Goal: Task Accomplishment & Management: Use online tool/utility

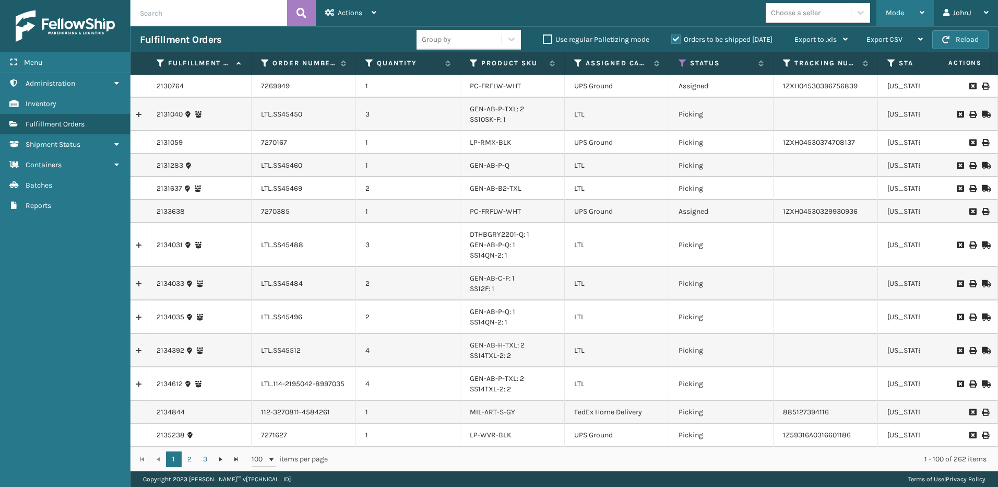
click at [922, 11] on icon at bounding box center [922, 12] width 5 height 7
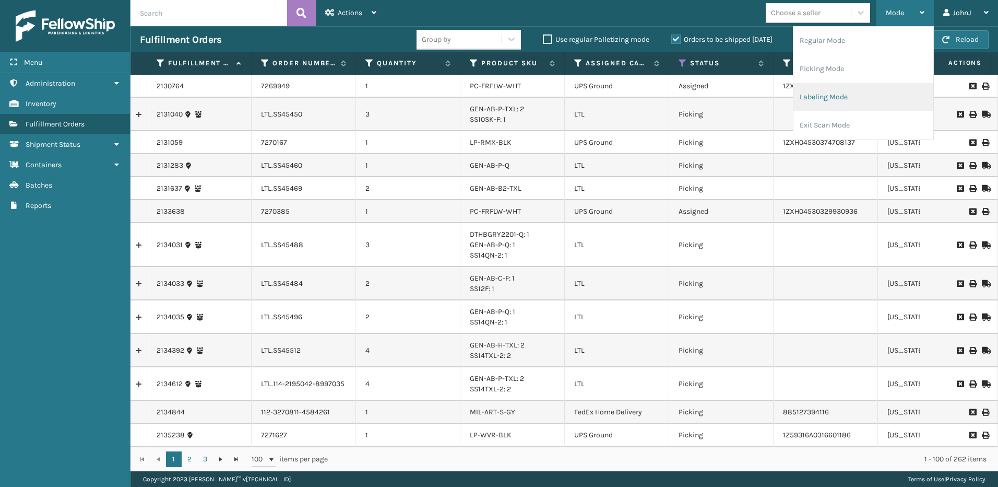
click at [835, 97] on li "Labeling Mode" at bounding box center [864, 97] width 140 height 28
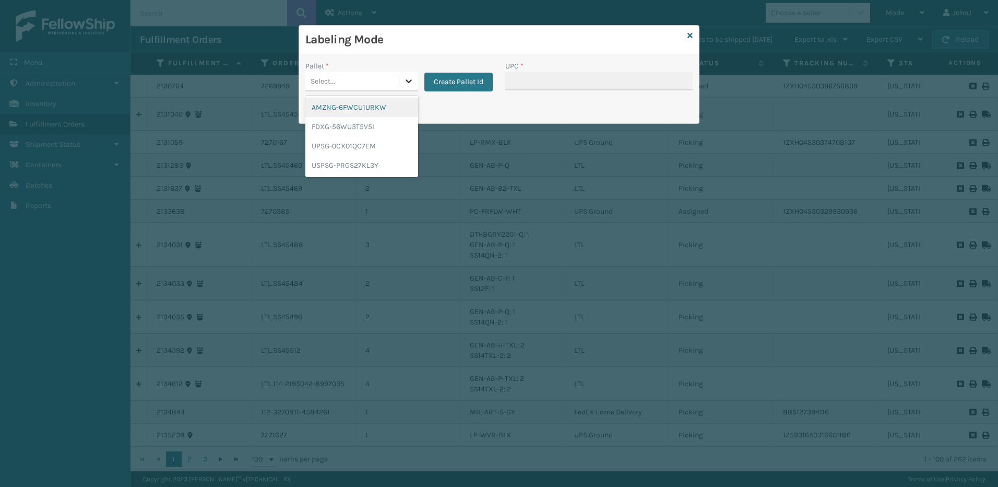
click at [406, 81] on icon at bounding box center [409, 81] width 6 height 4
click at [374, 132] on div "FDXG-56WU3T5V5I" at bounding box center [361, 126] width 113 height 19
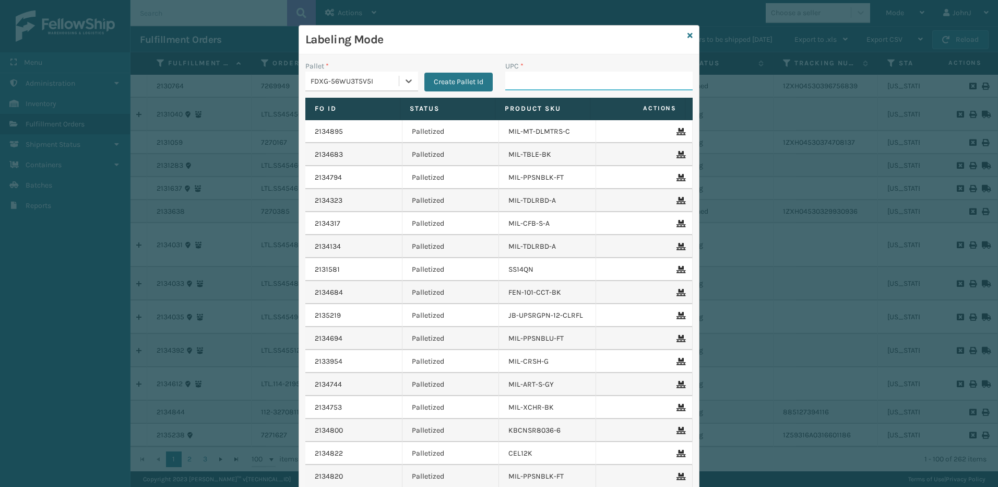
click at [549, 87] on input "UPC *" at bounding box center [598, 81] width 187 height 19
type input "GEN-AB-"
click at [689, 32] on div "Labeling Mode" at bounding box center [499, 40] width 400 height 29
drag, startPoint x: 691, startPoint y: 31, endPoint x: 688, endPoint y: 37, distance: 6.8
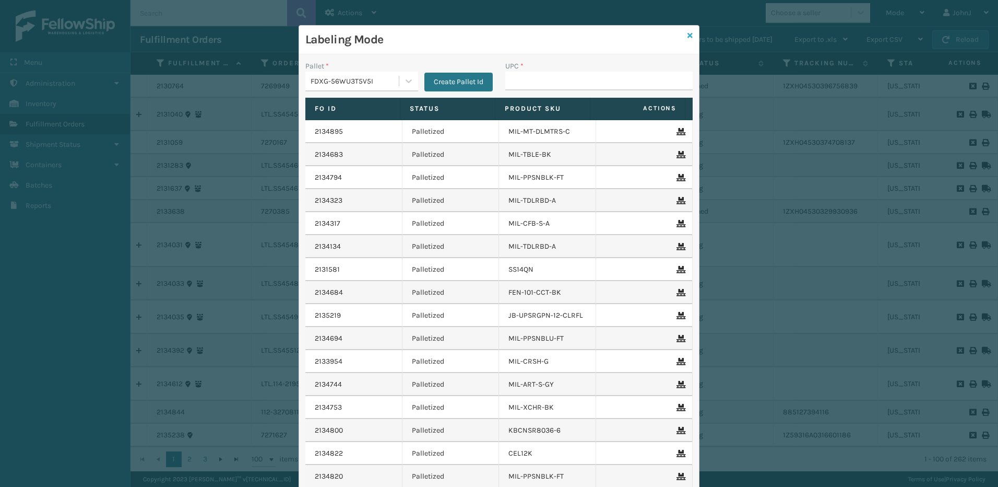
click at [692, 31] on div "Labeling Mode" at bounding box center [499, 40] width 400 height 29
click at [688, 36] on icon at bounding box center [690, 35] width 5 height 7
